Goal: Navigation & Orientation: Find specific page/section

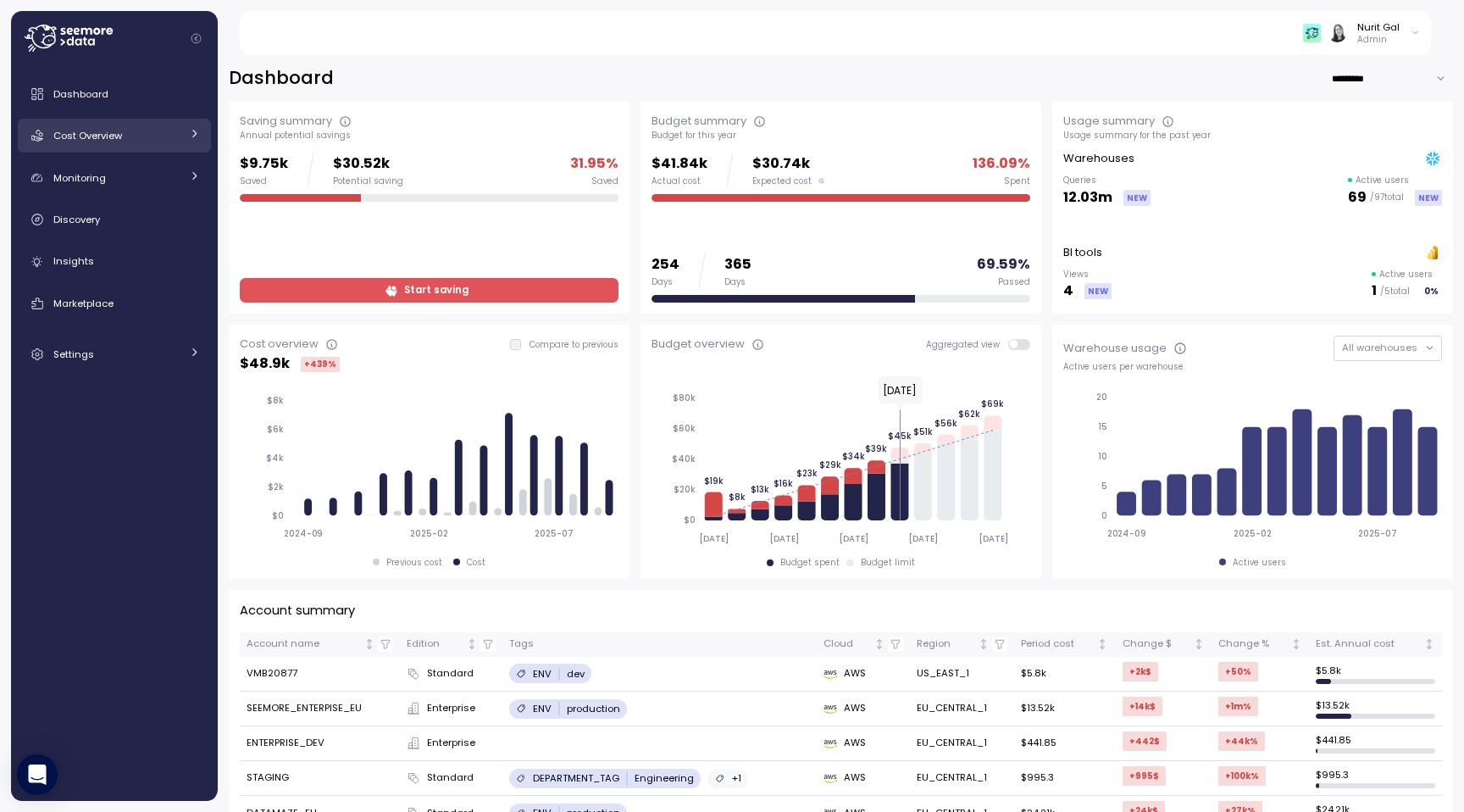
click at [116, 152] on link "Cost Overview" at bounding box center [114, 135] width 193 height 34
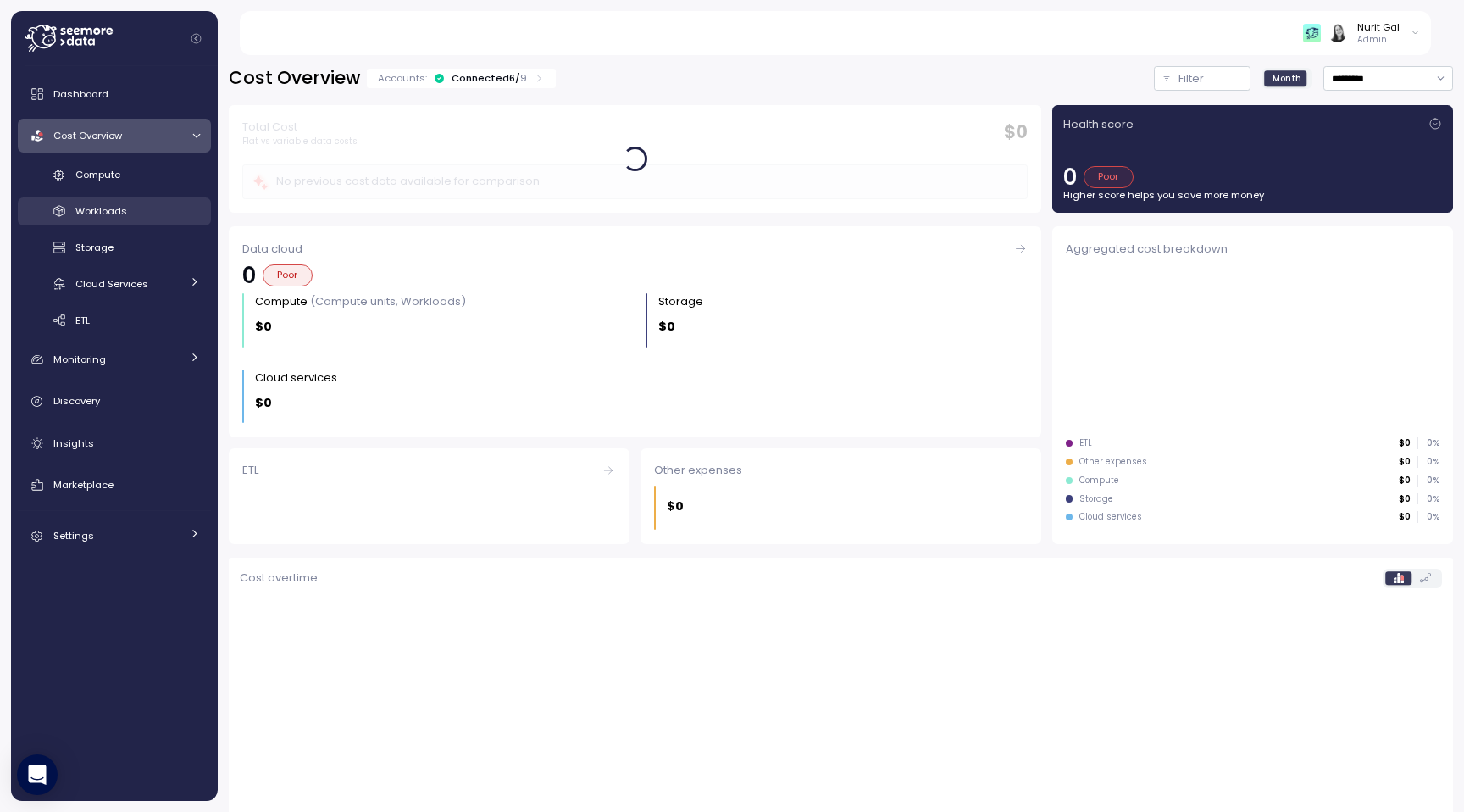
click at [135, 213] on div "Workloads" at bounding box center [137, 210] width 124 height 17
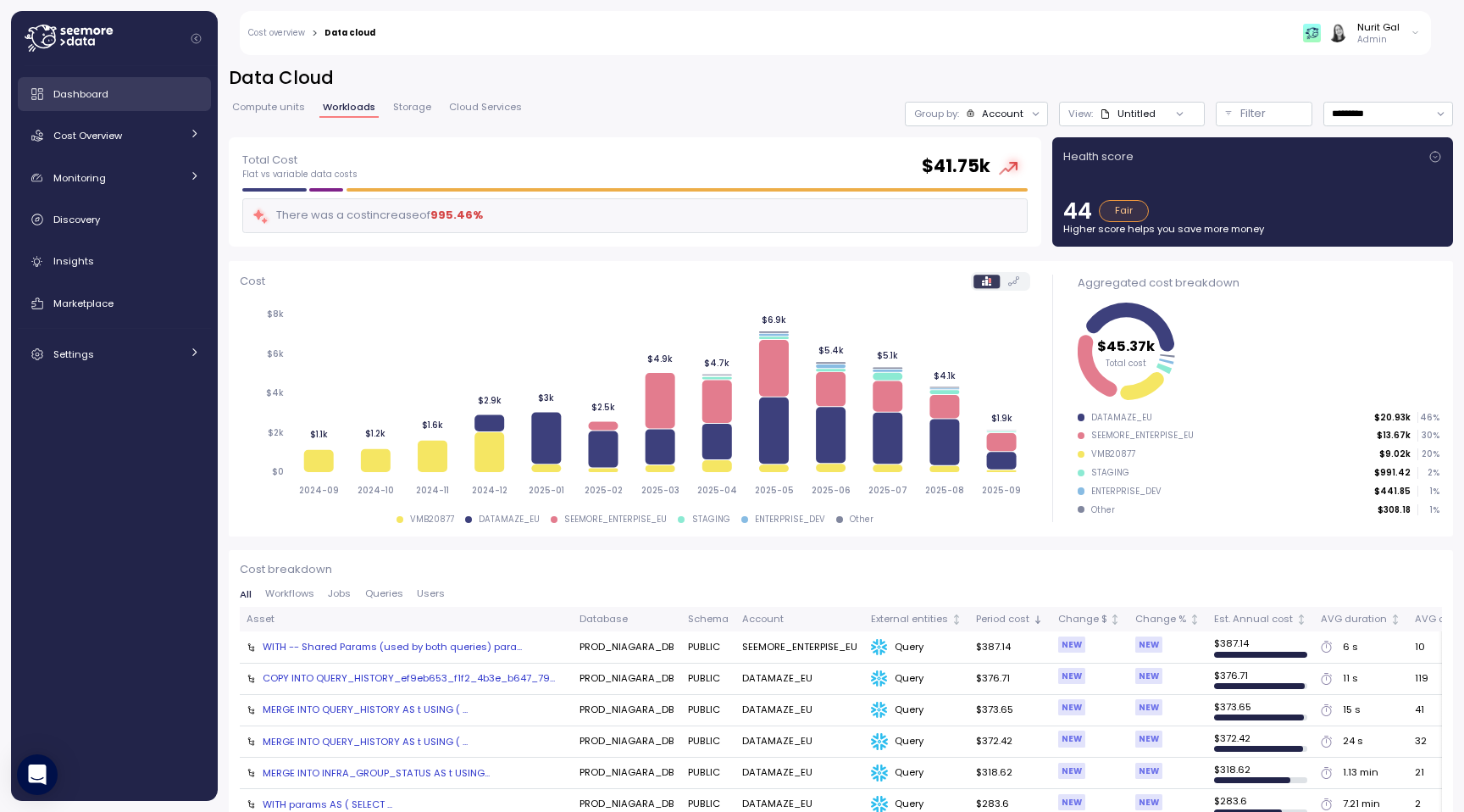
click at [111, 88] on div "Dashboard" at bounding box center [127, 93] width 147 height 17
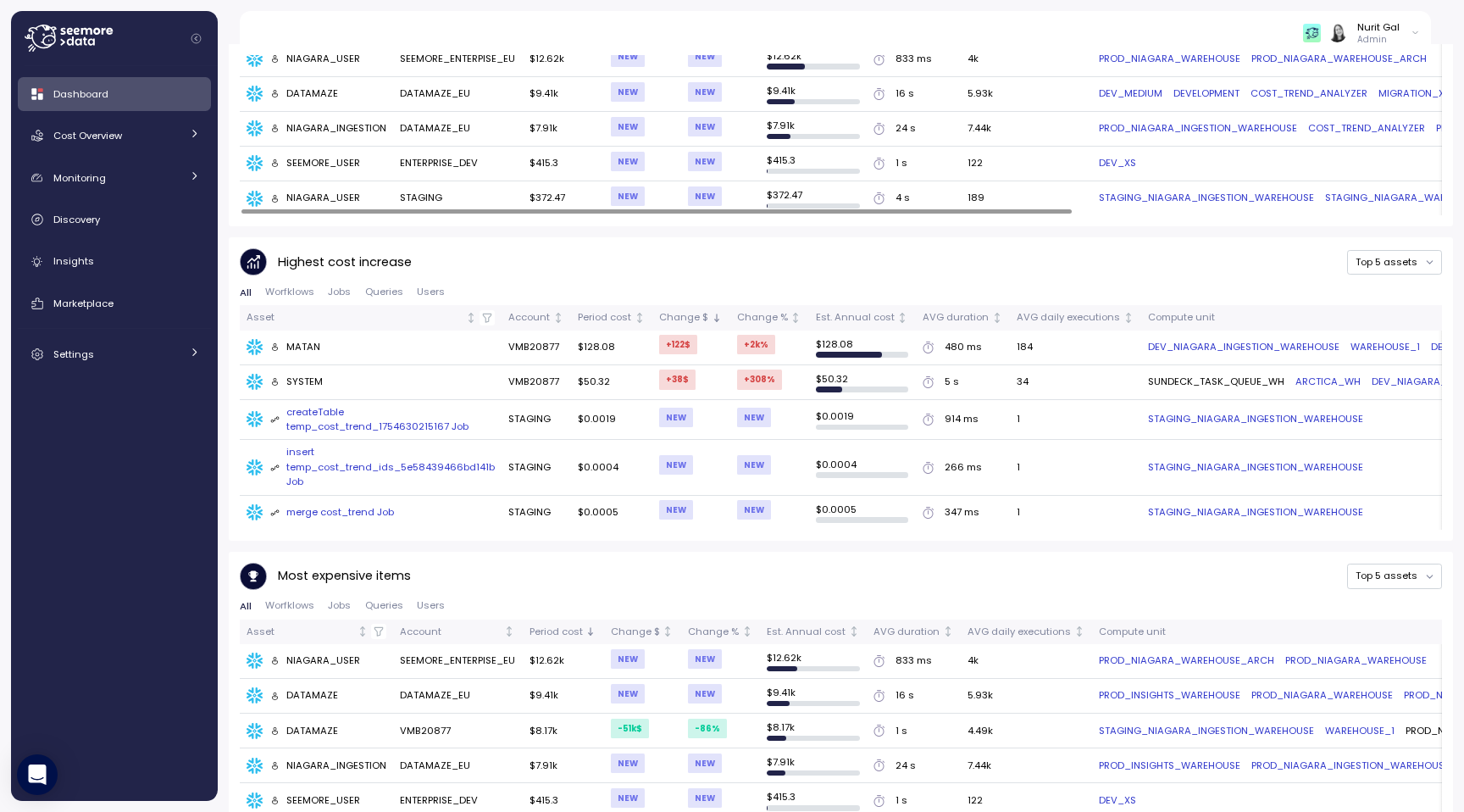
scroll to position [949, 0]
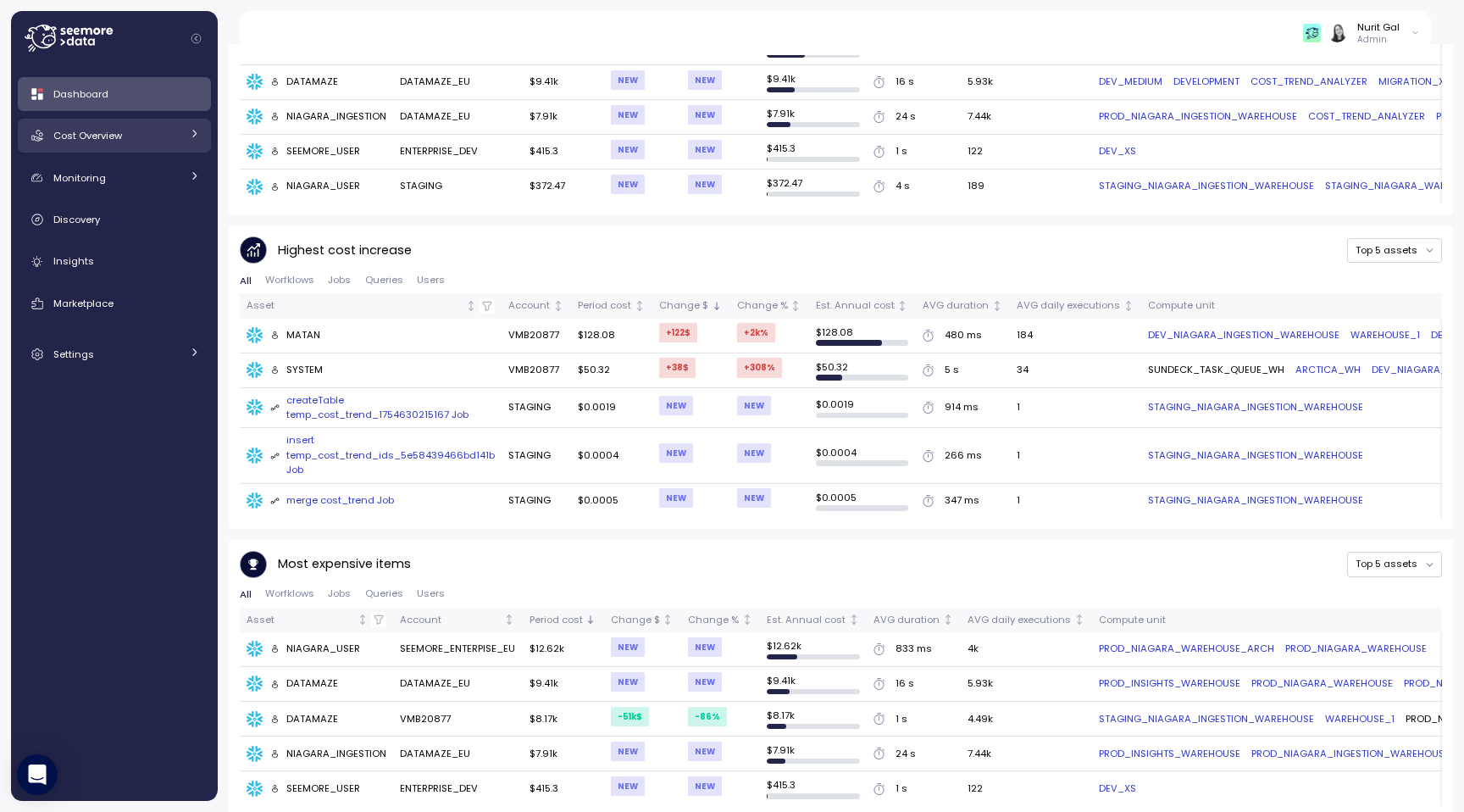
click at [78, 147] on link "Cost Overview" at bounding box center [114, 135] width 193 height 34
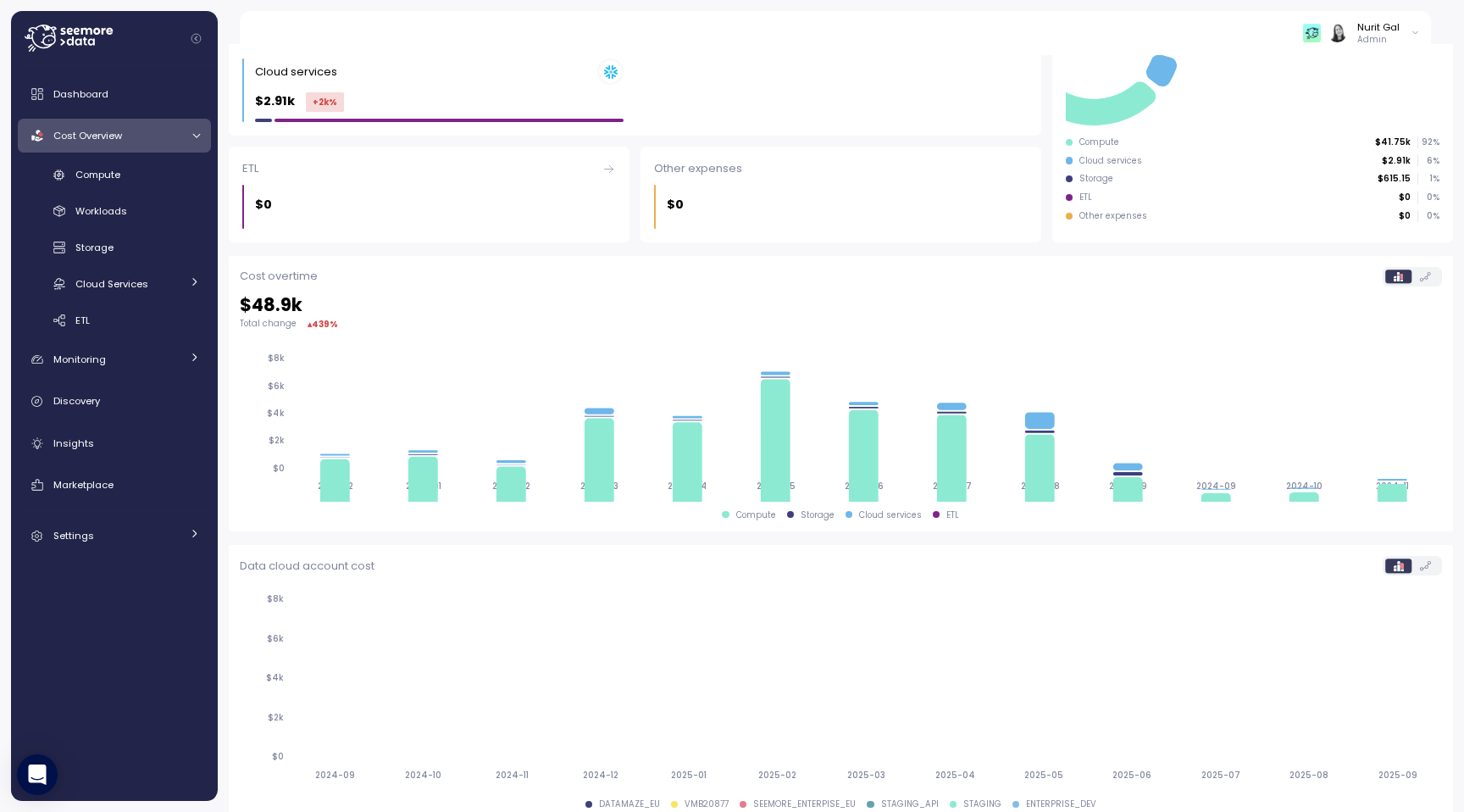
scroll to position [332, 0]
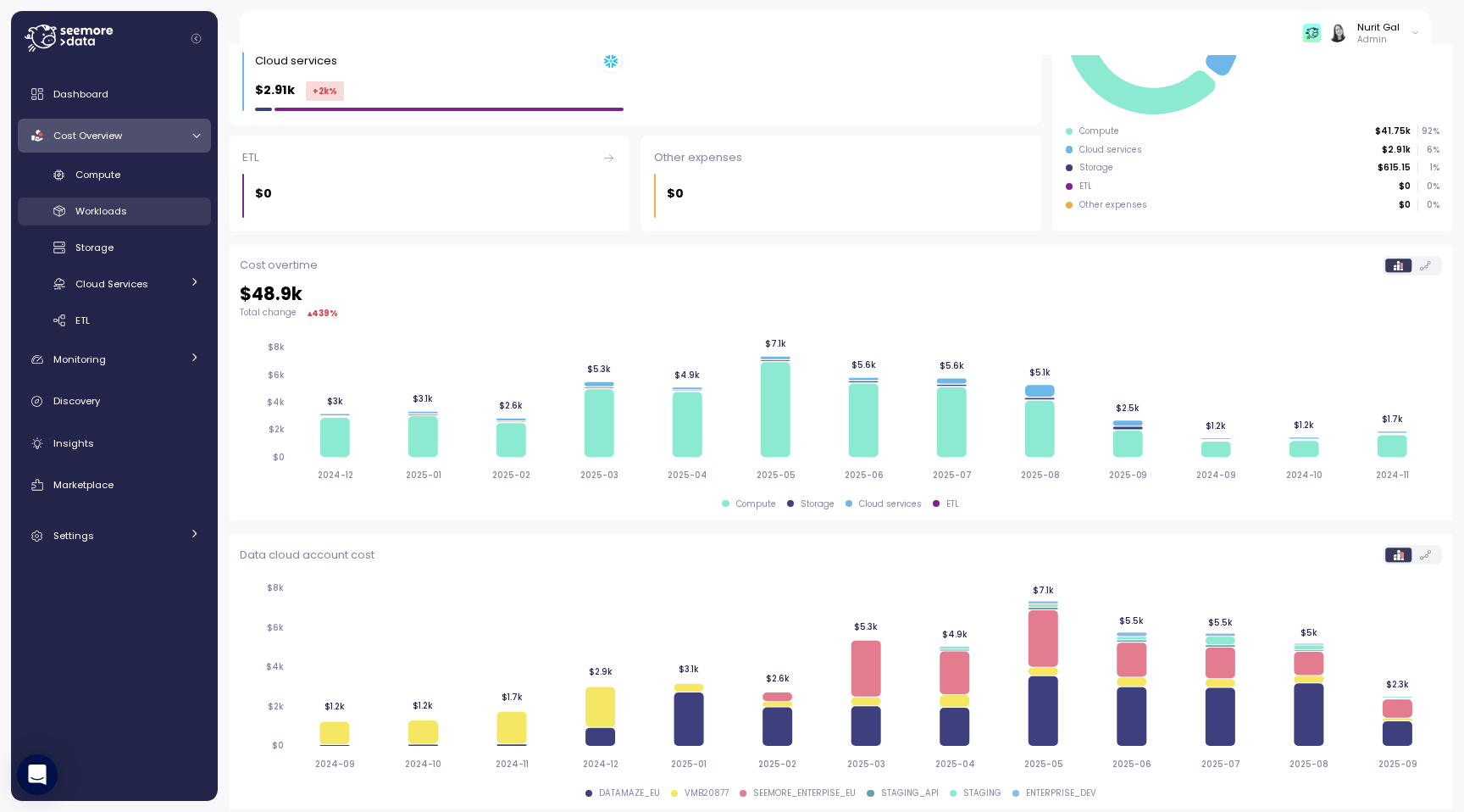
click at [140, 213] on div "Workloads" at bounding box center [137, 210] width 124 height 17
